Goal: Information Seeking & Learning: Find specific page/section

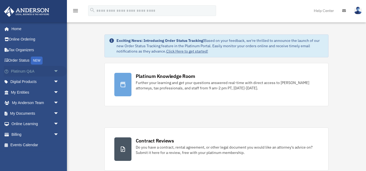
click at [26, 71] on link "Platinum Q&A arrow_drop_down" at bounding box center [35, 71] width 63 height 11
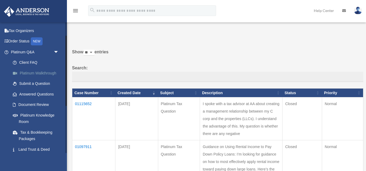
scroll to position [30, 0]
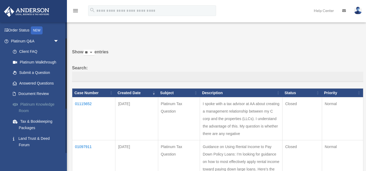
click at [39, 105] on link "Platinum Knowledge Room" at bounding box center [36, 107] width 59 height 17
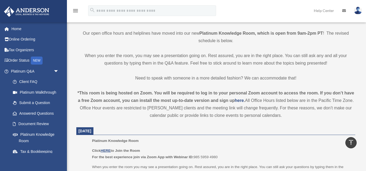
scroll to position [140, 0]
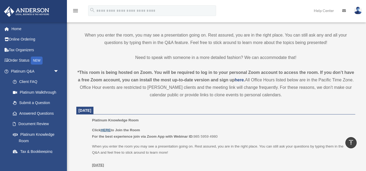
click at [105, 130] on u "HERE" at bounding box center [106, 130] width 10 height 4
